Goal: Entertainment & Leisure: Consume media (video, audio)

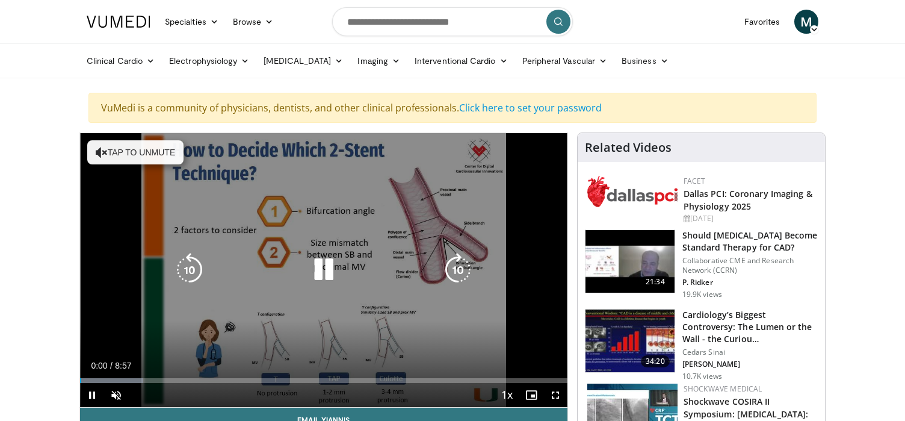
click at [144, 150] on button "Tap to unmute" at bounding box center [135, 152] width 96 height 24
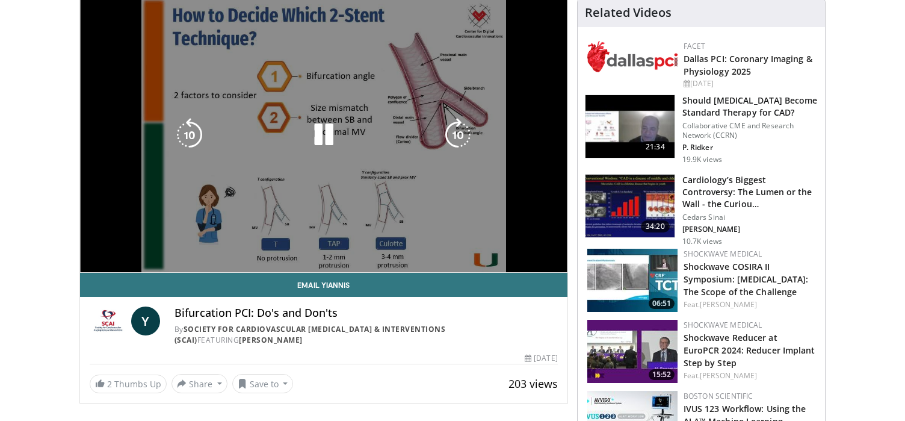
scroll to position [145, 0]
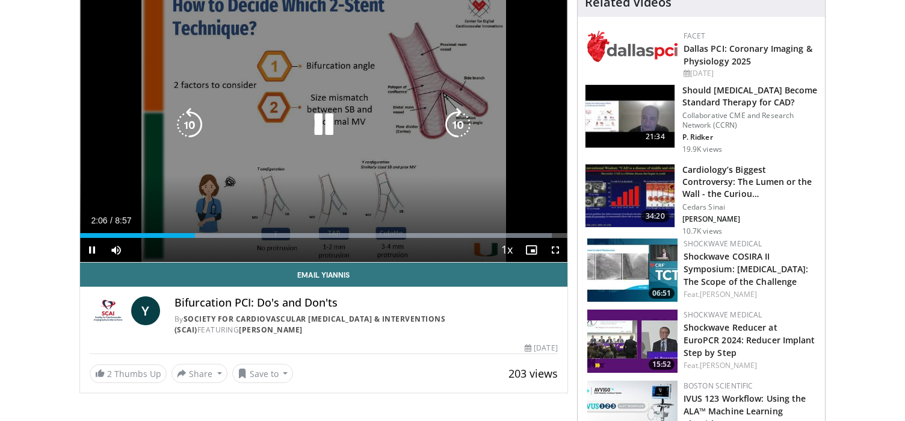
click at [276, 195] on div "10 seconds Tap to unmute" at bounding box center [323, 125] width 487 height 274
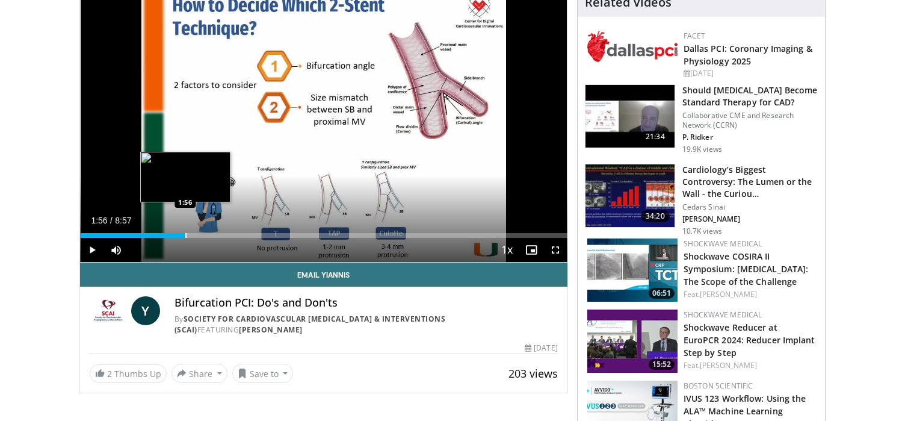
drag, startPoint x: 194, startPoint y: 234, endPoint x: 185, endPoint y: 234, distance: 8.4
click at [185, 234] on div "Progress Bar" at bounding box center [185, 235] width 1 height 5
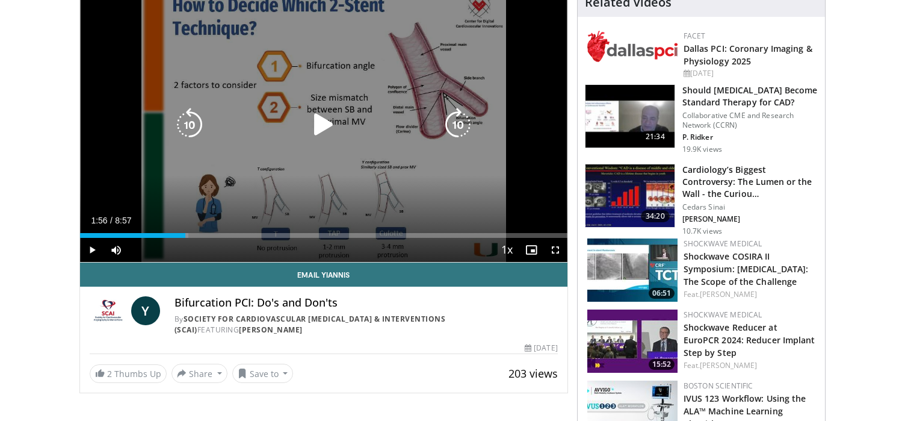
click at [287, 183] on div "10 seconds Tap to unmute" at bounding box center [323, 125] width 487 height 274
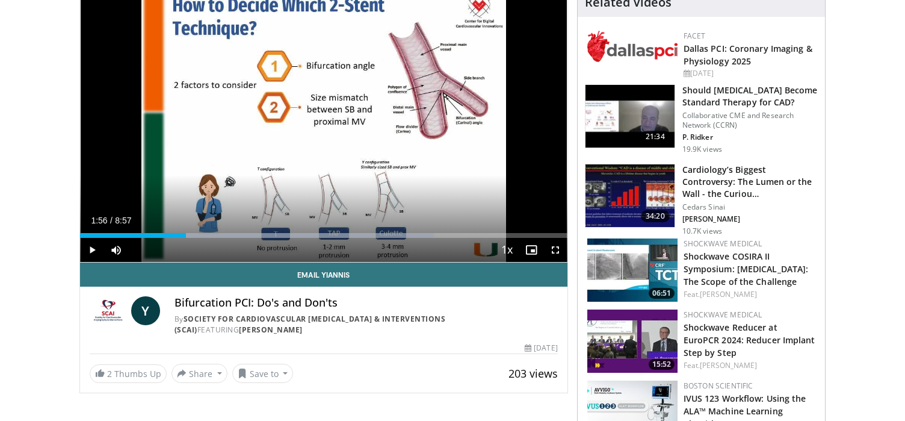
click at [286, 182] on div "10 seconds Tap to unmute" at bounding box center [323, 125] width 487 height 274
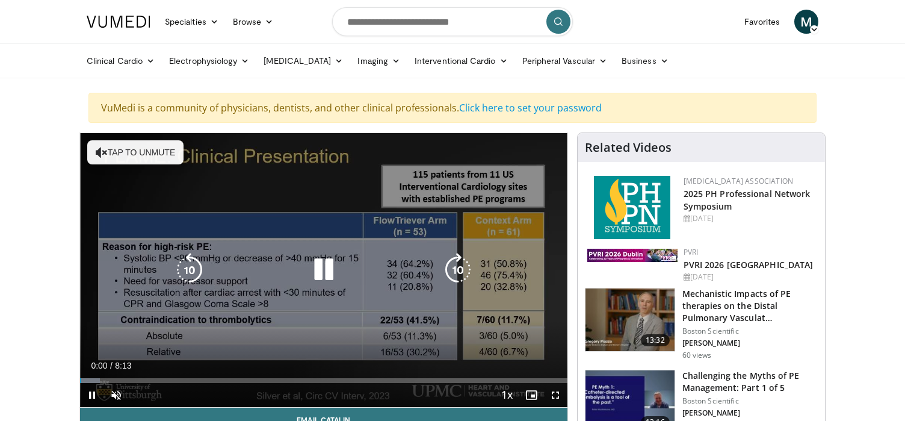
click at [120, 152] on button "Tap to unmute" at bounding box center [135, 152] width 96 height 24
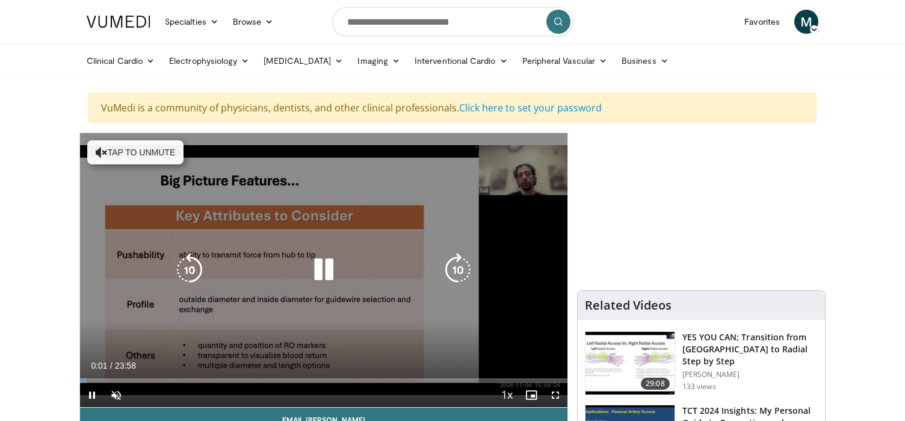
click at [127, 154] on button "Tap to unmute" at bounding box center [135, 152] width 96 height 24
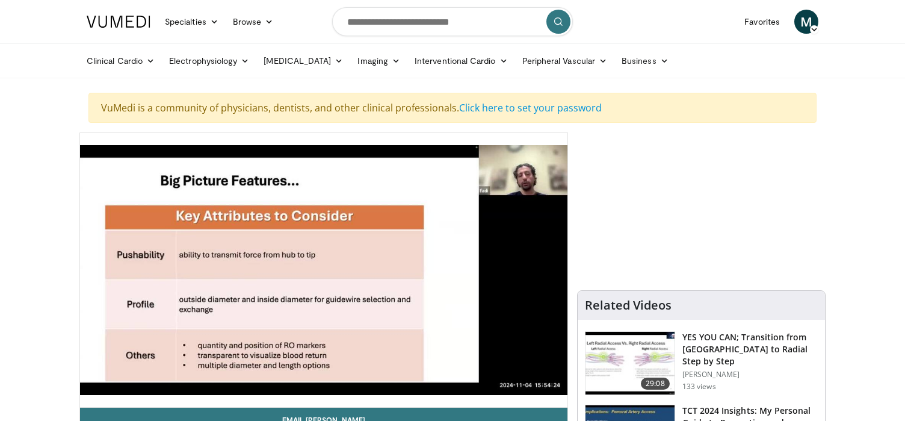
scroll to position [1, 0]
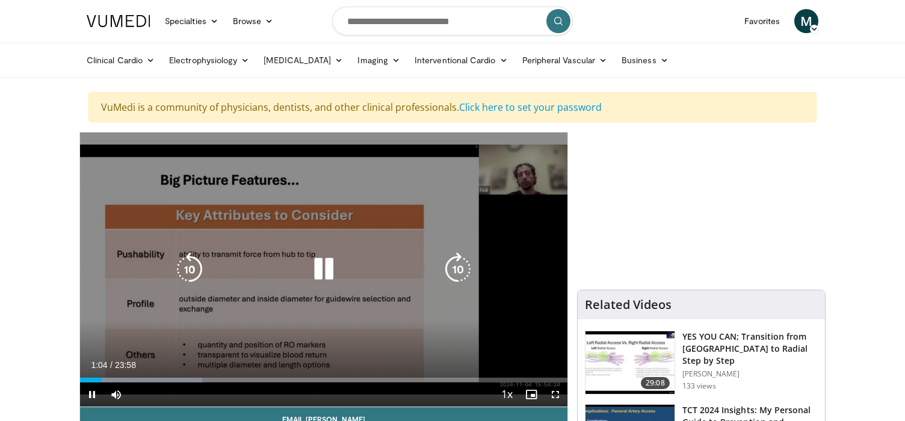
click at [328, 267] on icon "Video Player" at bounding box center [324, 269] width 34 height 34
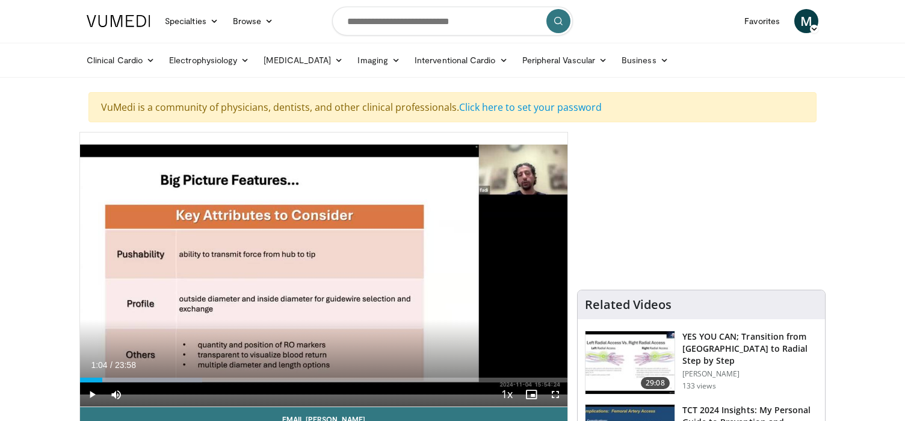
click at [328, 267] on div "10 seconds Tap to unmute" at bounding box center [323, 269] width 487 height 274
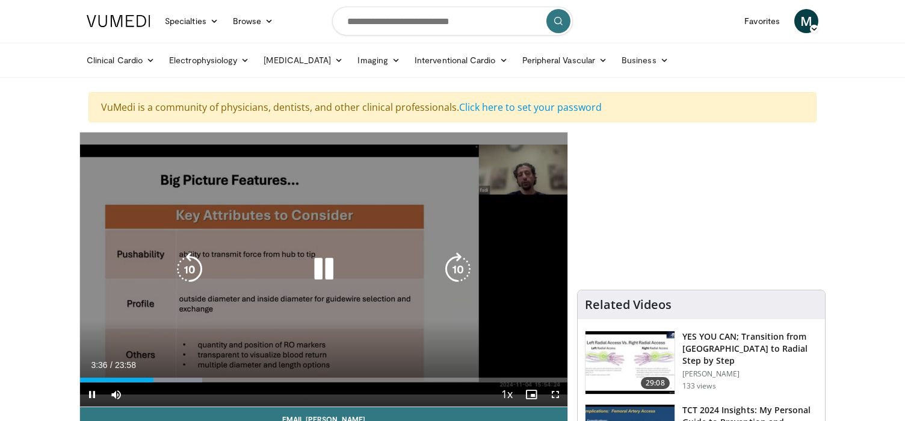
click at [268, 238] on div "10 seconds Tap to unmute" at bounding box center [323, 269] width 487 height 274
click at [291, 272] on div "Video Player" at bounding box center [324, 269] width 292 height 24
click at [320, 267] on icon "Video Player" at bounding box center [324, 269] width 34 height 34
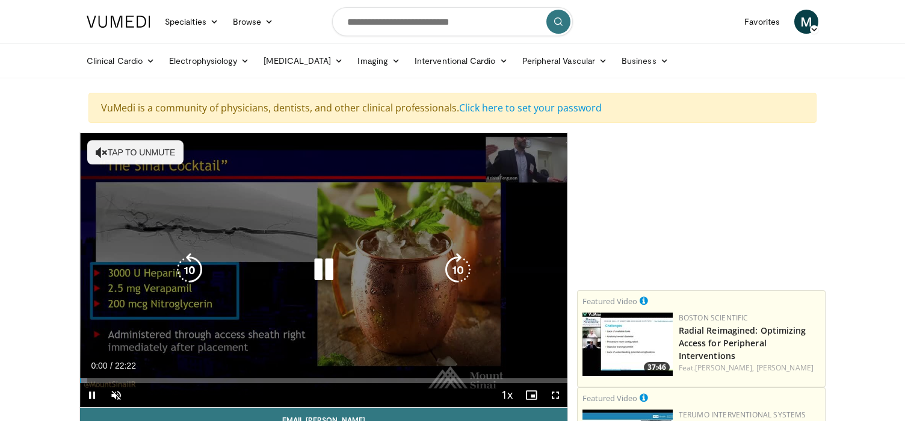
click at [109, 156] on button "Tap to unmute" at bounding box center [135, 152] width 96 height 24
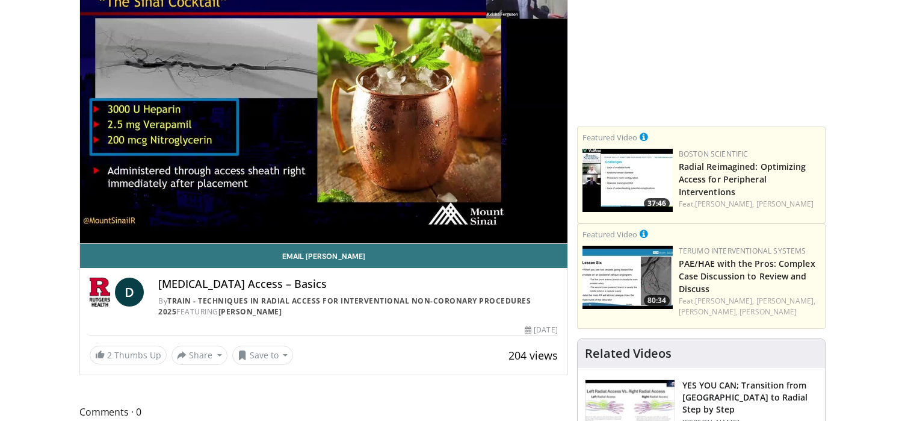
scroll to position [163, 0]
